Goal: Task Accomplishment & Management: Manage account settings

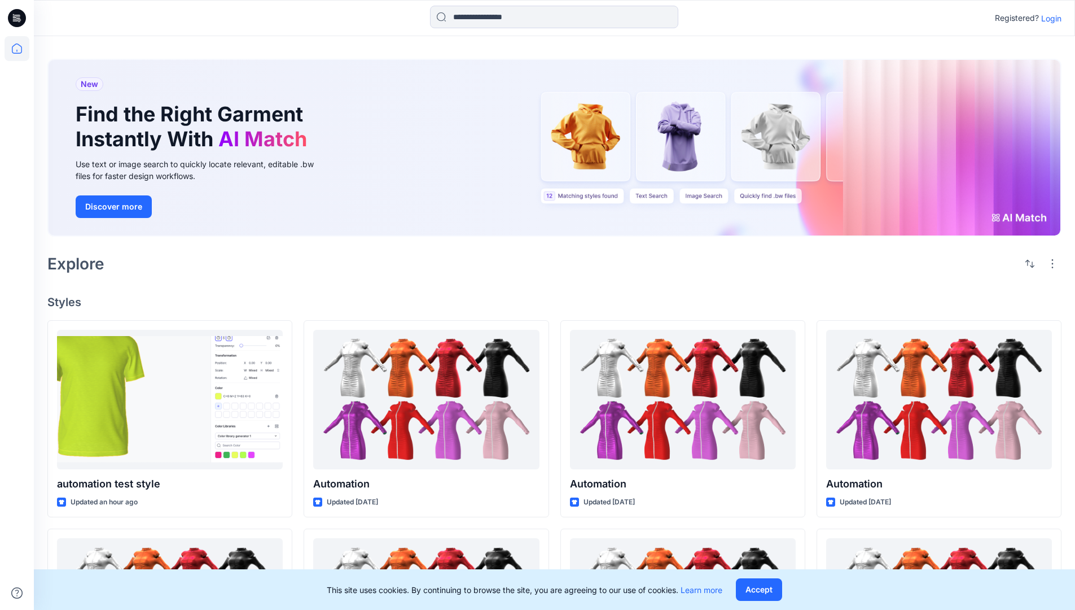
click at [1049, 18] on p "Login" at bounding box center [1051, 18] width 20 height 12
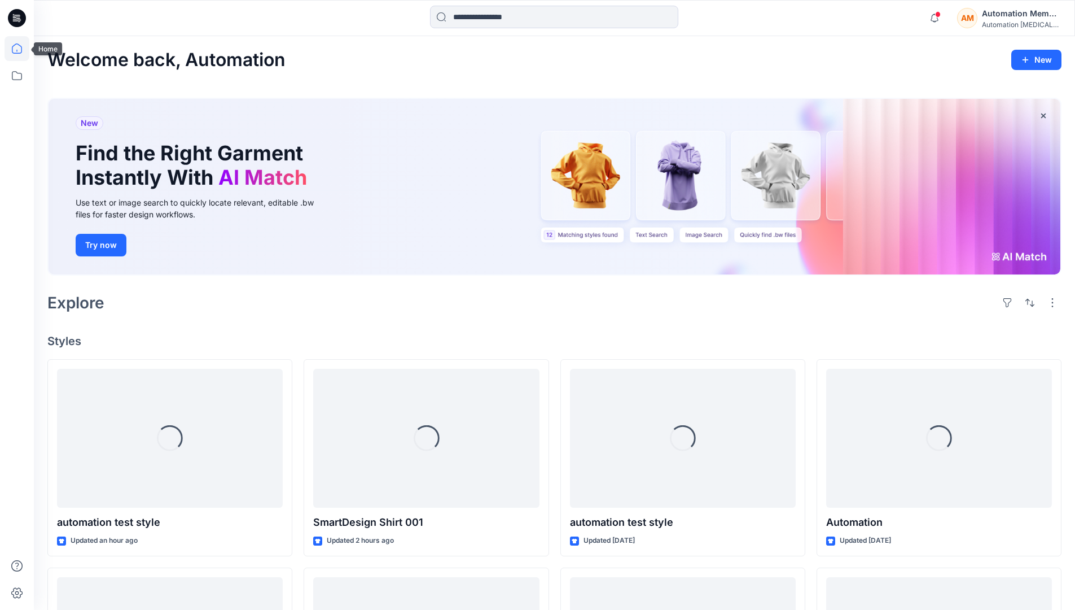
click at [20, 49] on icon at bounding box center [17, 48] width 25 height 25
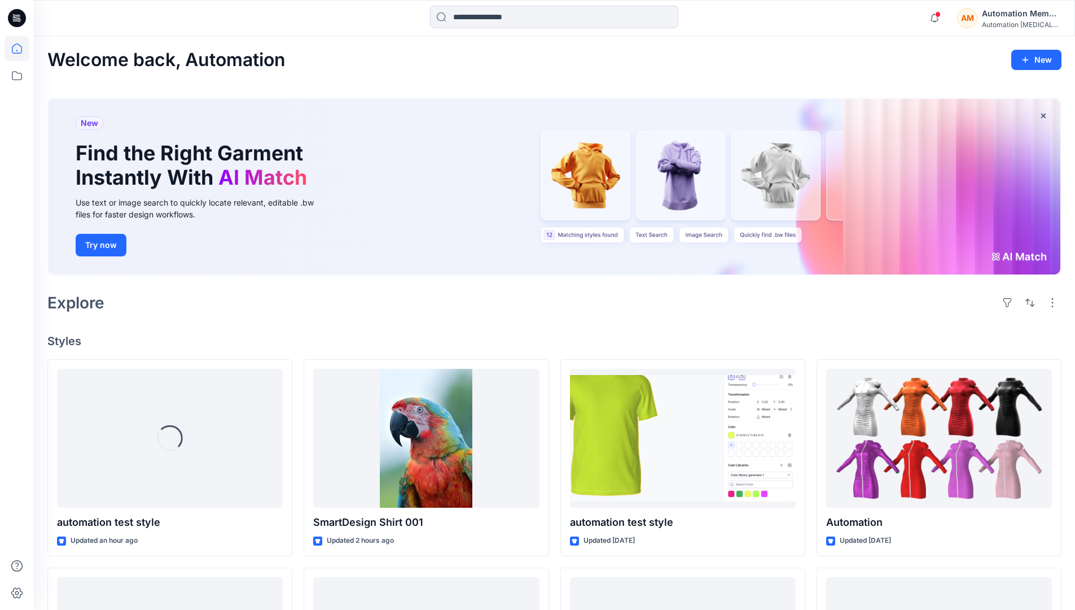
click at [997, 14] on div "Automation Member" at bounding box center [1021, 14] width 79 height 14
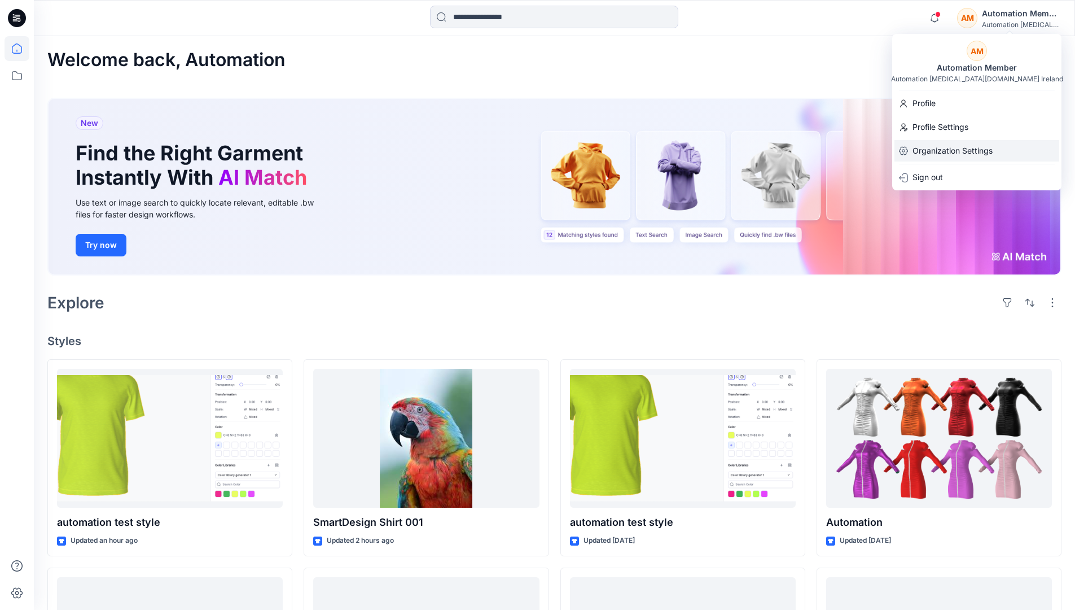
click at [945, 145] on p "Organization Settings" at bounding box center [953, 150] width 80 height 21
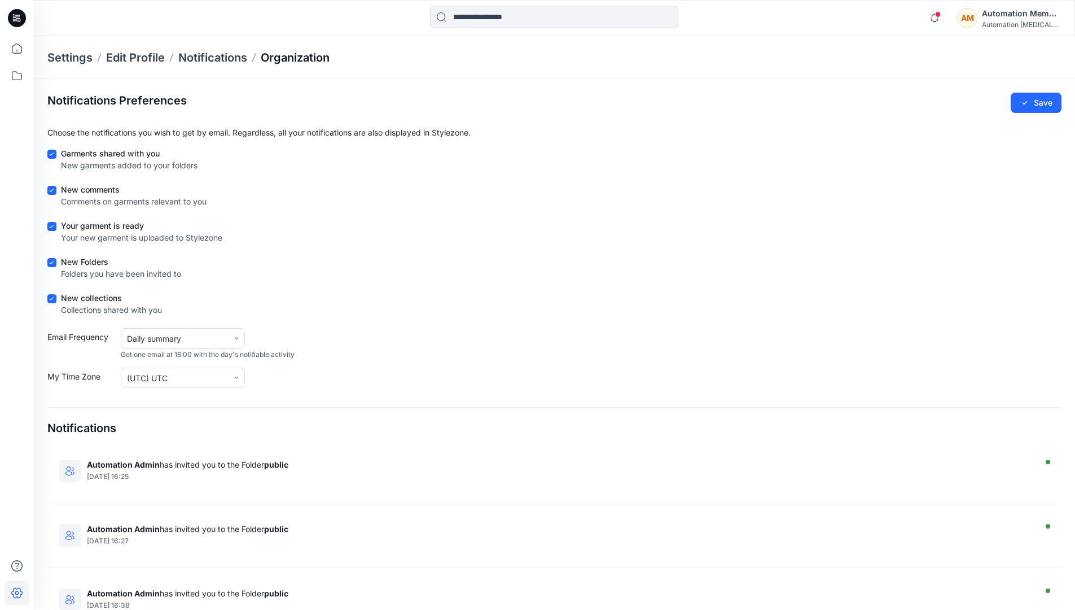
click at [317, 59] on p "Organization" at bounding box center [295, 58] width 69 height 16
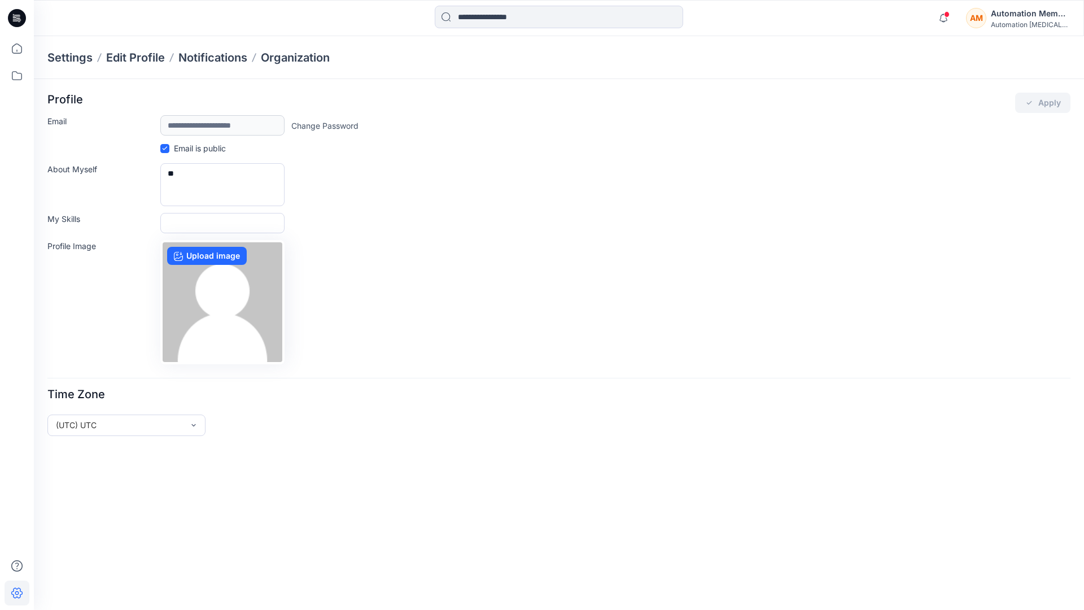
click at [990, 20] on div "AM Automation Member Automation testim..." at bounding box center [1018, 18] width 104 height 23
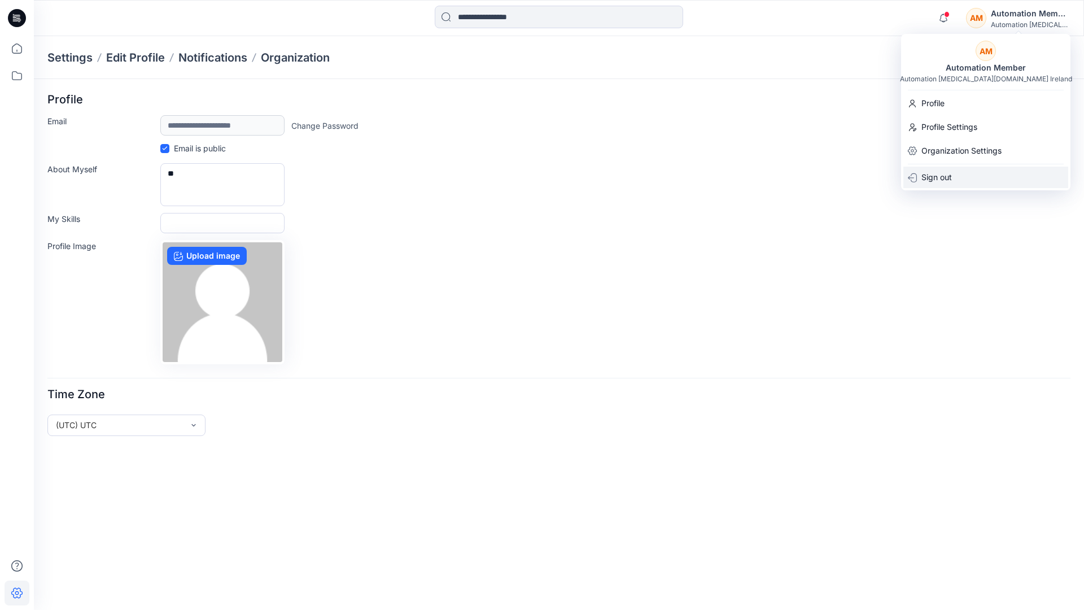
click at [965, 173] on div "Sign out" at bounding box center [985, 177] width 165 height 21
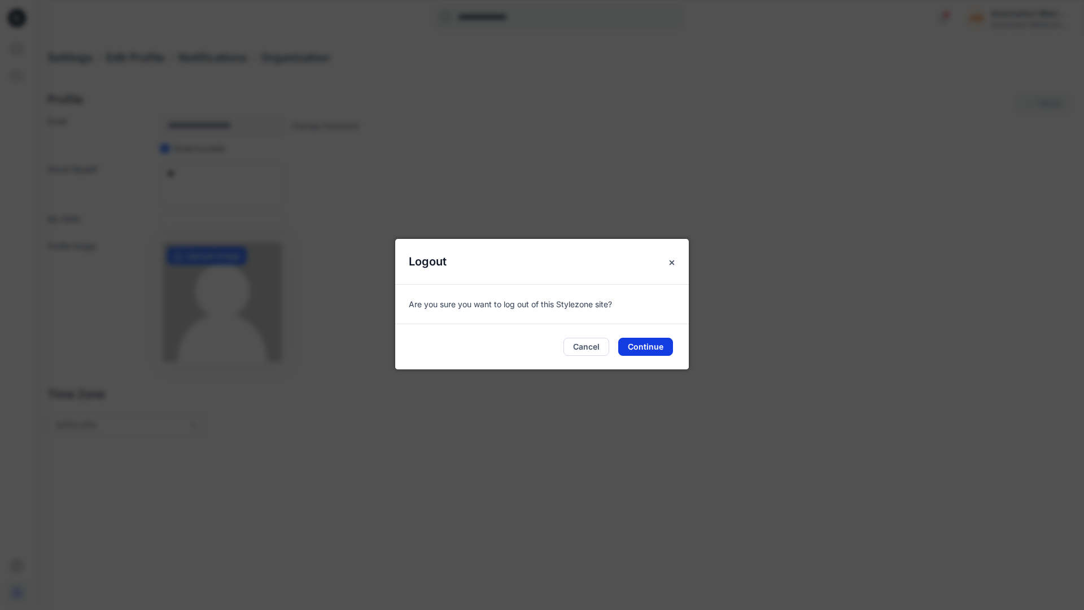
click at [631, 341] on button "Continue" at bounding box center [645, 347] width 55 height 18
